Goal: Task Accomplishment & Management: Manage account settings

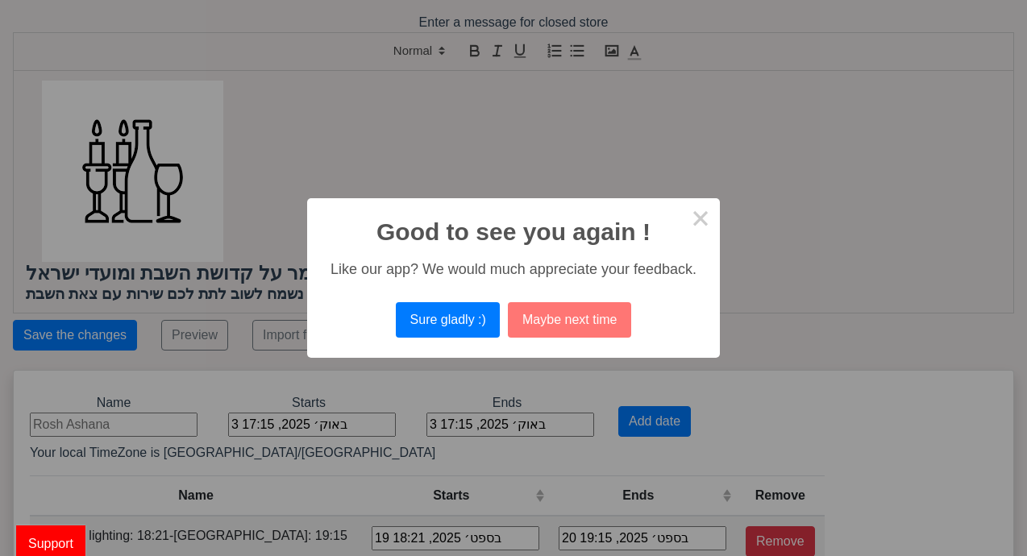
click at [435, 265] on div "Like our app? We would much appreciate your feedback." at bounding box center [514, 269] width 366 height 17
click at [431, 334] on button "Sure gladly :)" at bounding box center [448, 319] width 104 height 35
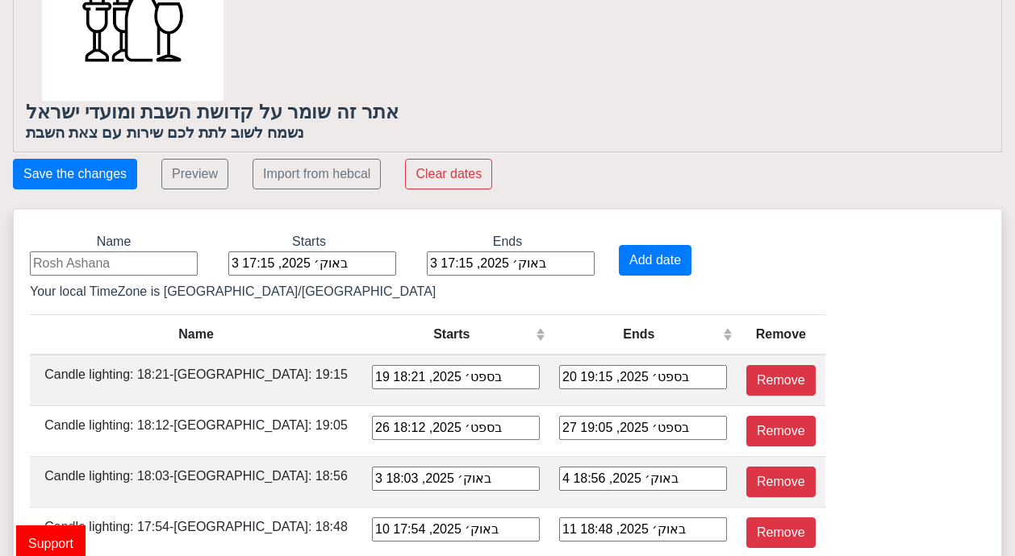
scroll to position [183, 0]
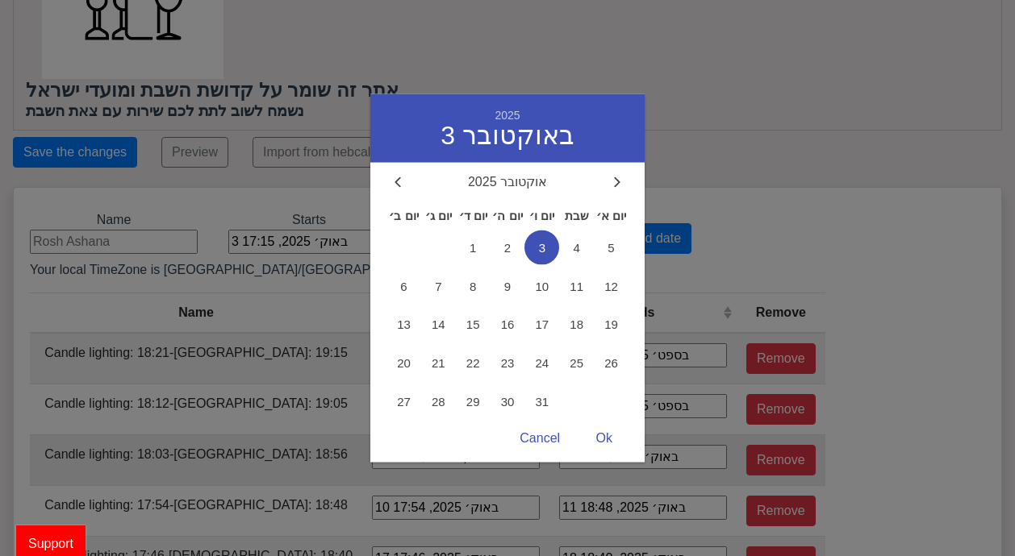
drag, startPoint x: 327, startPoint y: 456, endPoint x: 308, endPoint y: 453, distance: 18.7
click at [372, 453] on div "3 באוק׳ 2025, 18:03 2025 3 באוקטובר אוקטובר 2025 יום ב׳ יום ג׳ יום ד׳ יום ה׳ יו…" at bounding box center [456, 457] width 168 height 24
click at [529, 250] on span "3" at bounding box center [541, 248] width 35 height 35
click at [602, 437] on div "Ok" at bounding box center [604, 438] width 48 height 31
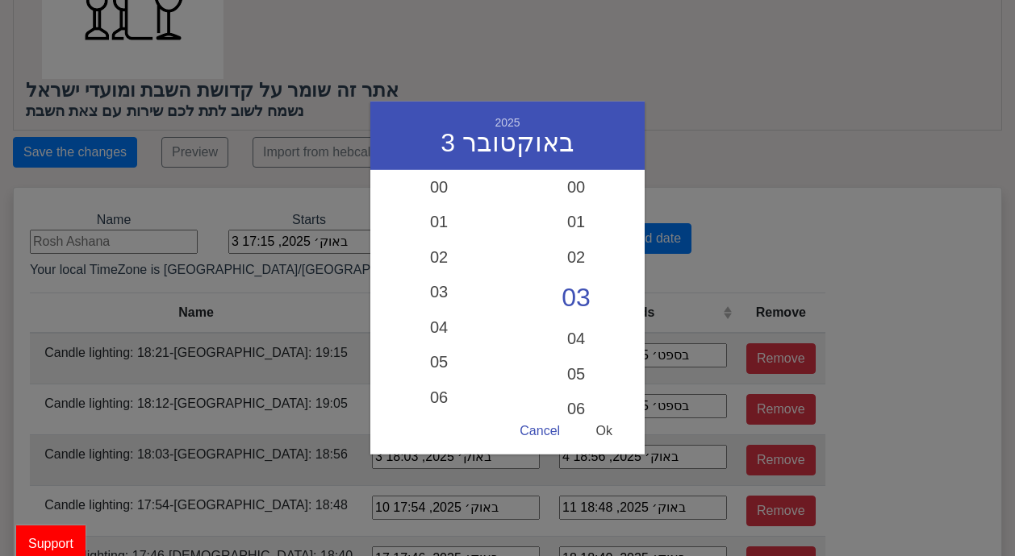
scroll to position [499, 0]
click at [444, 281] on div "17" at bounding box center [438, 291] width 137 height 47
drag, startPoint x: 570, startPoint y: 405, endPoint x: 572, endPoint y: 363, distance: 42.0
click at [572, 363] on div "00 01 02 03 04 05 06 07 08 09 10 11 12 13 14 15 16 17 18 19 20 21 22 23 24 25 2…" at bounding box center [575, 292] width 137 height 246
click at [572, 363] on div "18" at bounding box center [575, 361] width 137 height 35
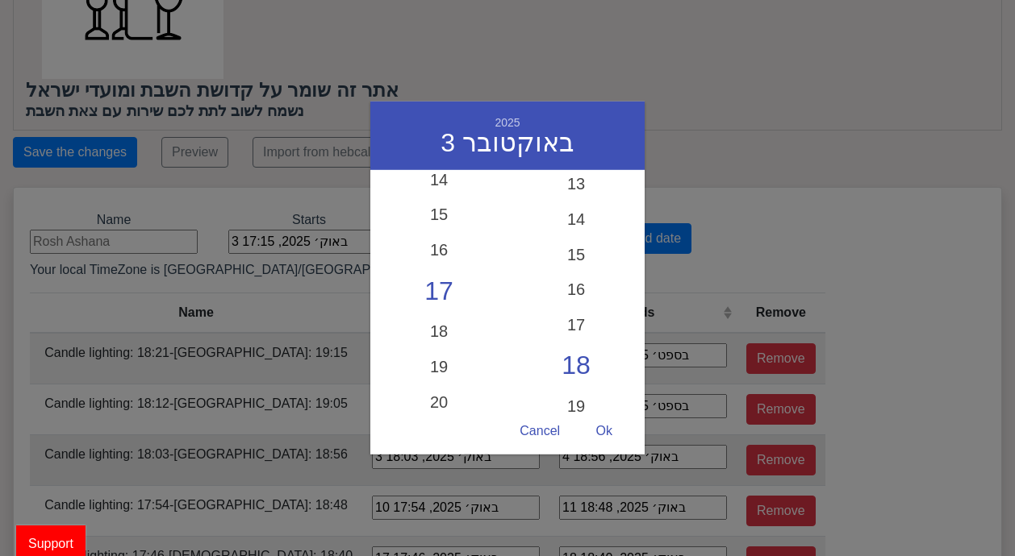
scroll to position [470, 0]
drag, startPoint x: 572, startPoint y: 363, endPoint x: 544, endPoint y: 365, distance: 28.3
click at [544, 365] on div "18" at bounding box center [575, 355] width 137 height 47
click at [581, 358] on div "18" at bounding box center [575, 355] width 137 height 47
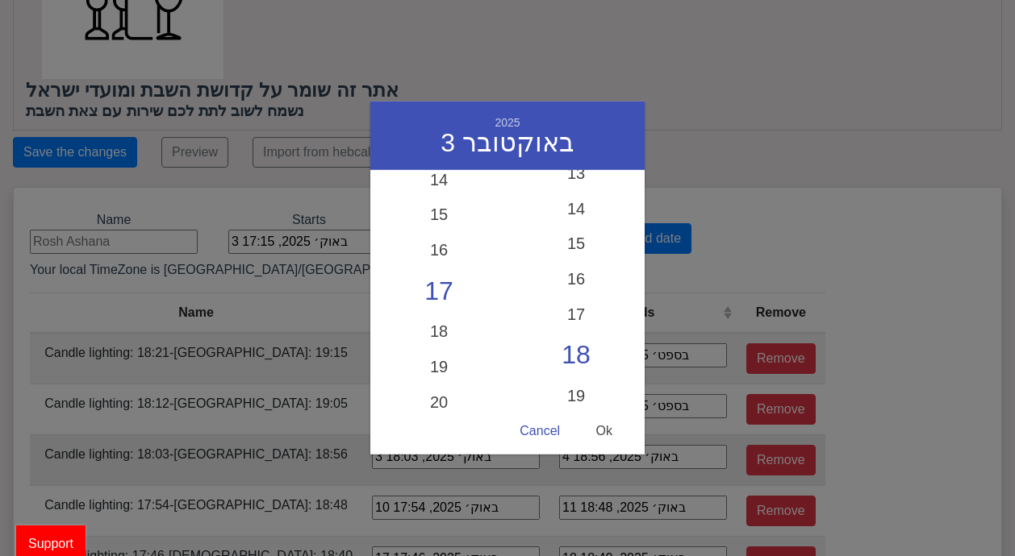
click at [601, 434] on div "Ok" at bounding box center [604, 430] width 48 height 31
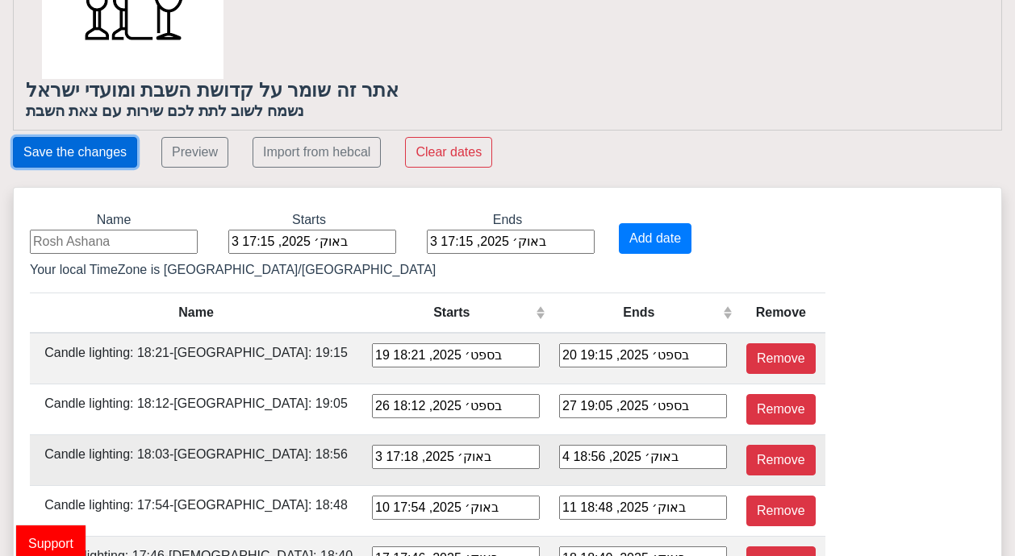
click at [64, 159] on button "Save the changes" at bounding box center [75, 152] width 124 height 31
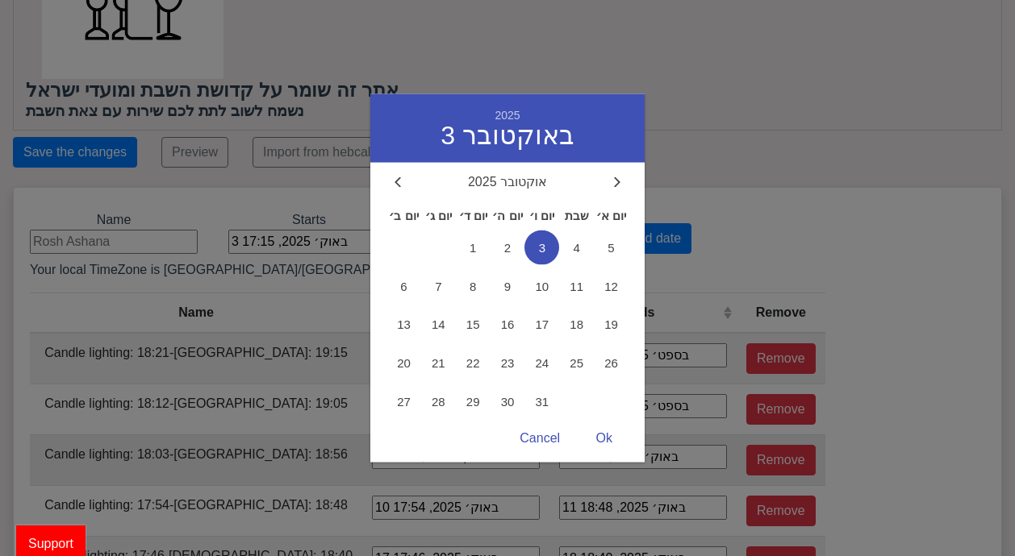
click at [372, 456] on div "3 באוק׳ 2025, 17:18 2025 3 באוקטובר אוקטובר 2025 יום ב׳ יום ג׳ יום ד׳ יום ה׳ יו…" at bounding box center [456, 457] width 168 height 24
click at [589, 439] on div "Ok" at bounding box center [604, 438] width 48 height 31
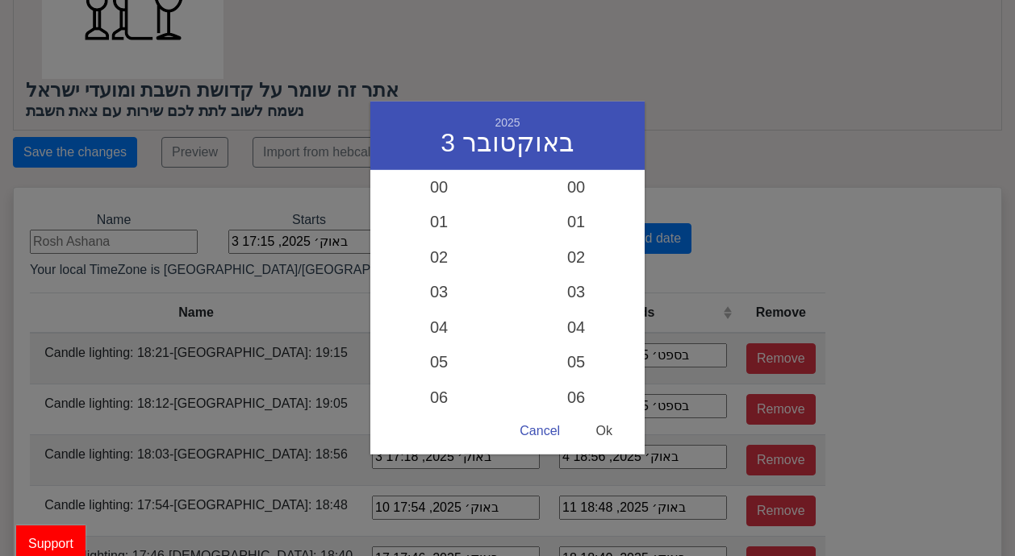
scroll to position [499, 0]
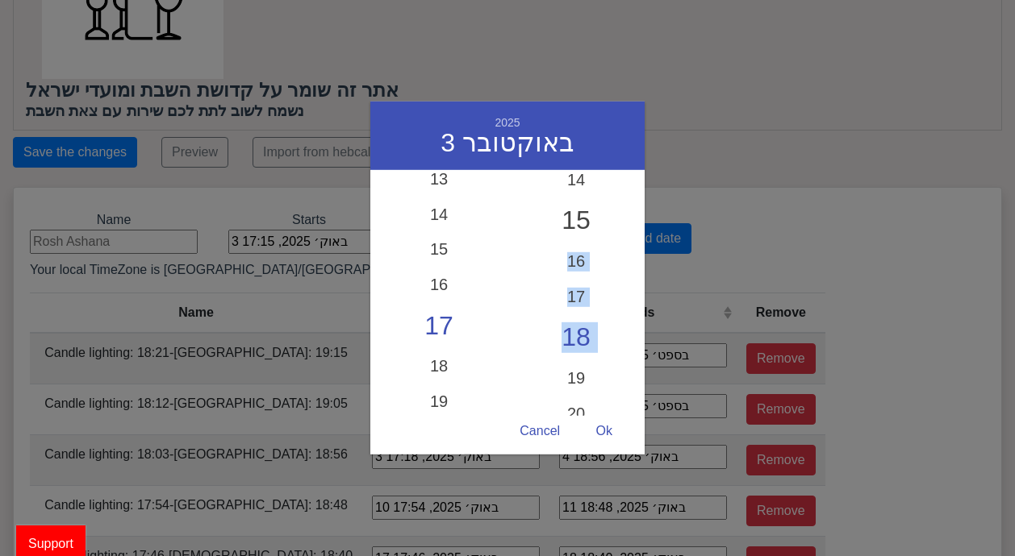
drag, startPoint x: 561, startPoint y: 387, endPoint x: 606, endPoint y: 205, distance: 187.6
click at [606, 205] on div "00 01 02 03 04 05 06 07 08 09 10 11 12 13 14 15 16 17 18 19 20 21 22 23 24 25 2…" at bounding box center [575, 292] width 137 height 246
click at [569, 408] on div "42" at bounding box center [575, 407] width 137 height 47
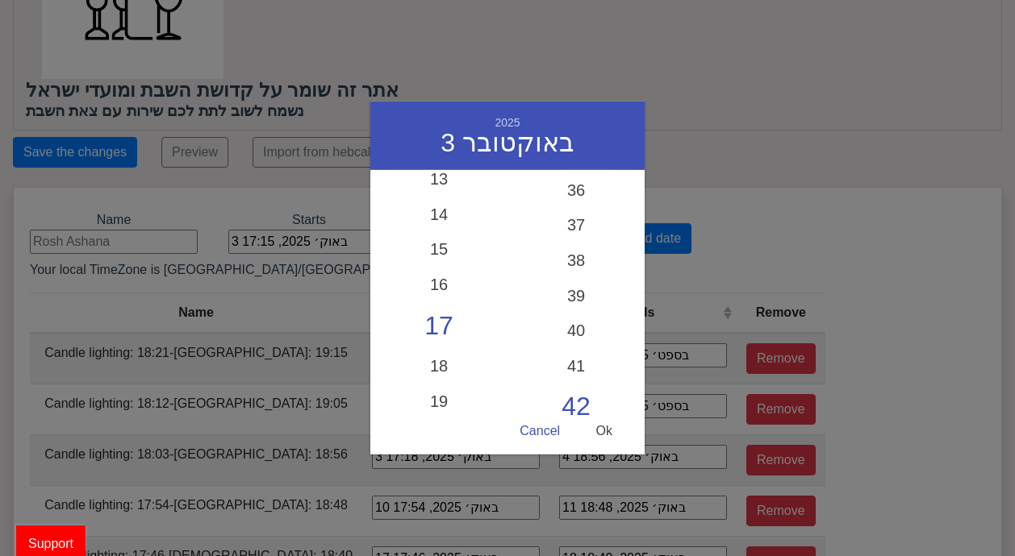
click at [605, 431] on div "Ok" at bounding box center [604, 430] width 48 height 31
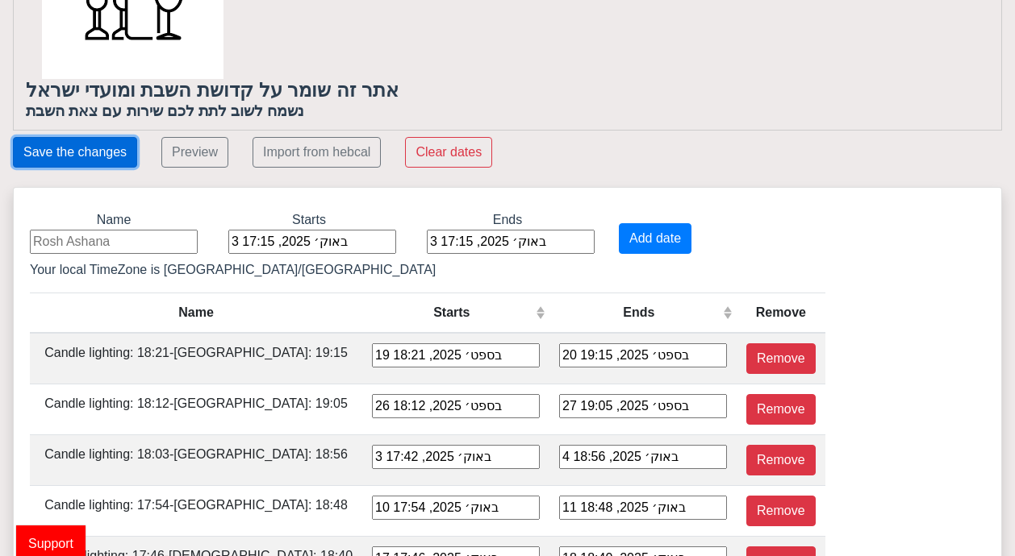
click at [102, 160] on button "Save the changes" at bounding box center [75, 152] width 124 height 31
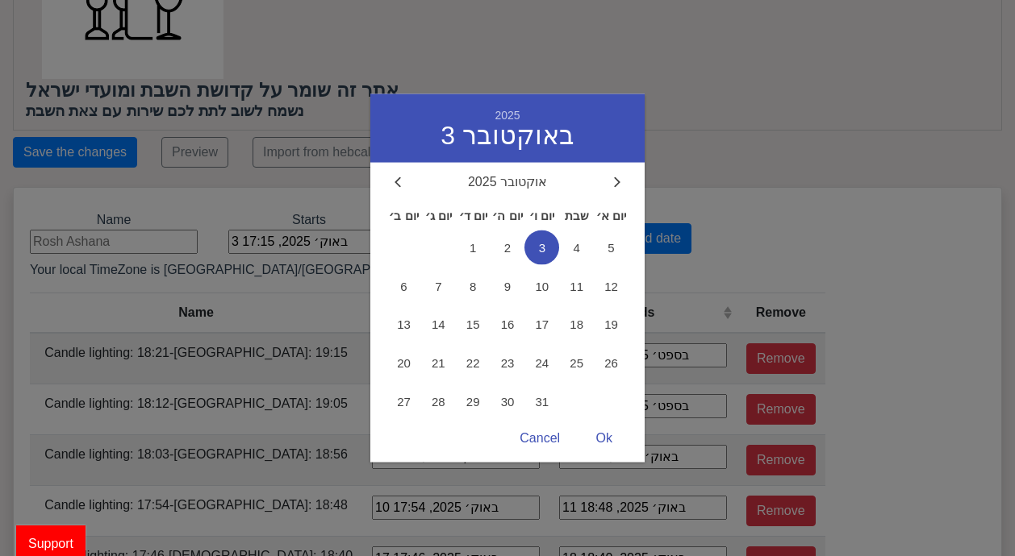
click at [372, 456] on div "3 באוק׳ 2025, 17:42 2025 3 באוקטובר אוקטובר 2025 יום ב׳ יום ג׳ יום ד׳ יום ה׳ יו…" at bounding box center [456, 457] width 168 height 24
click at [594, 431] on div "Ok" at bounding box center [604, 438] width 48 height 31
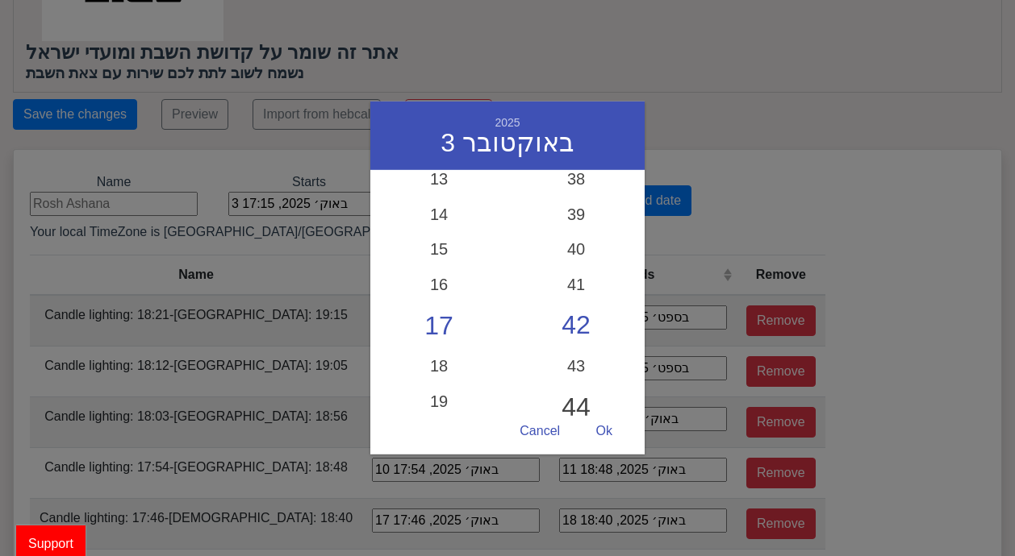
scroll to position [248, 0]
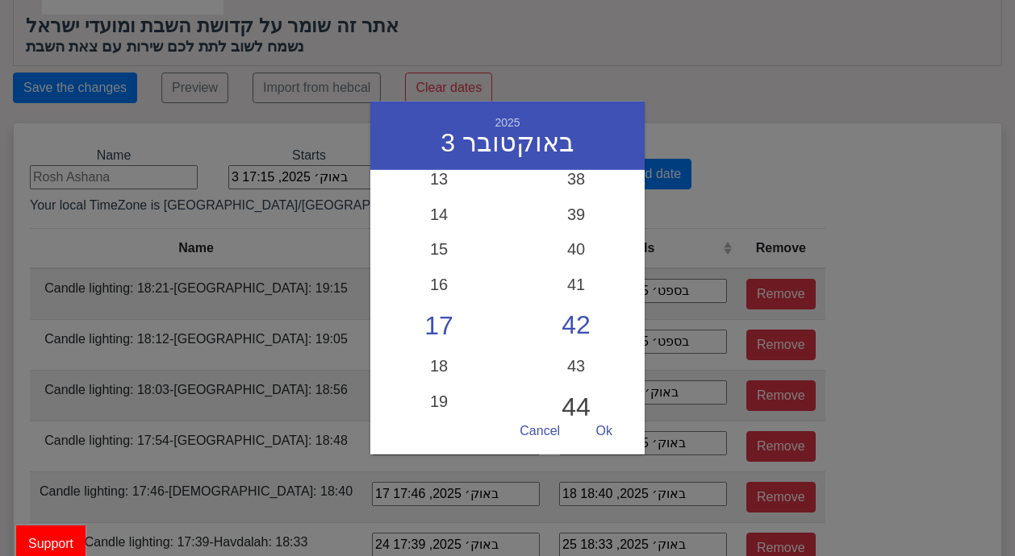
click at [571, 386] on div "44" at bounding box center [575, 408] width 137 height 47
click at [571, 385] on div "54" at bounding box center [575, 366] width 137 height 35
click at [602, 424] on div "Ok" at bounding box center [604, 430] width 48 height 31
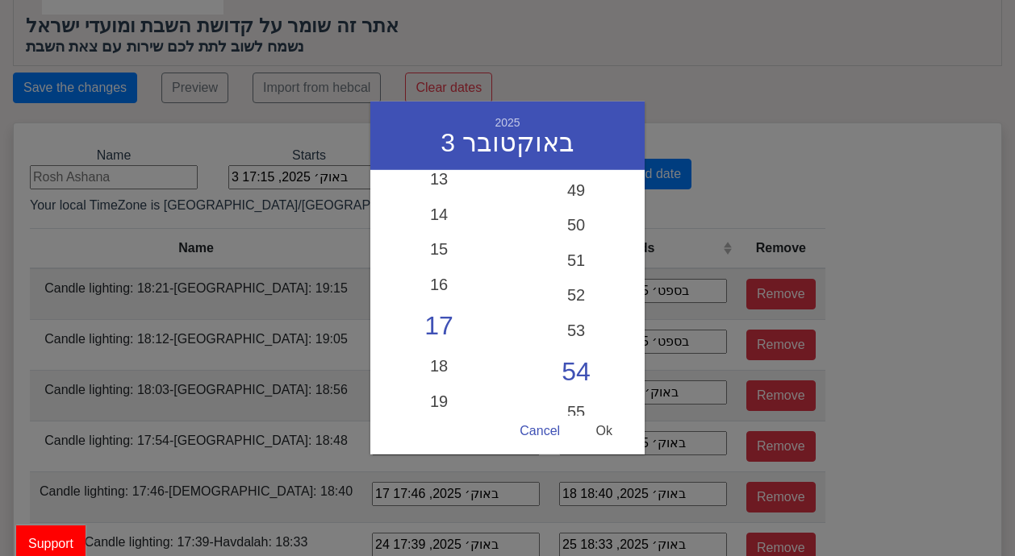
type input "3 באוק׳ 2025, 17:54"
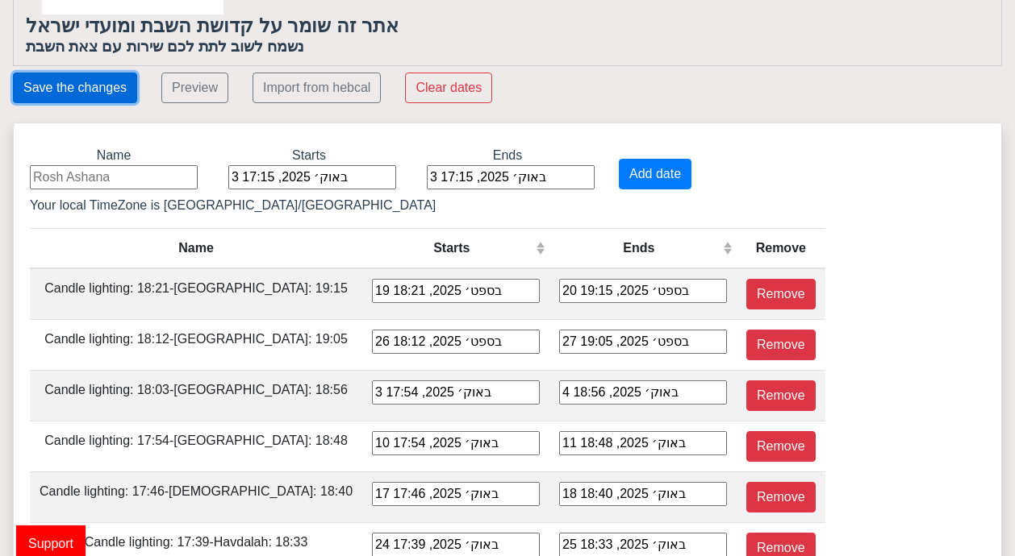
click at [81, 90] on button "Save the changes" at bounding box center [75, 88] width 124 height 31
click at [107, 84] on button "Save the changes" at bounding box center [75, 88] width 124 height 31
